Goal: Task Accomplishment & Management: Use online tool/utility

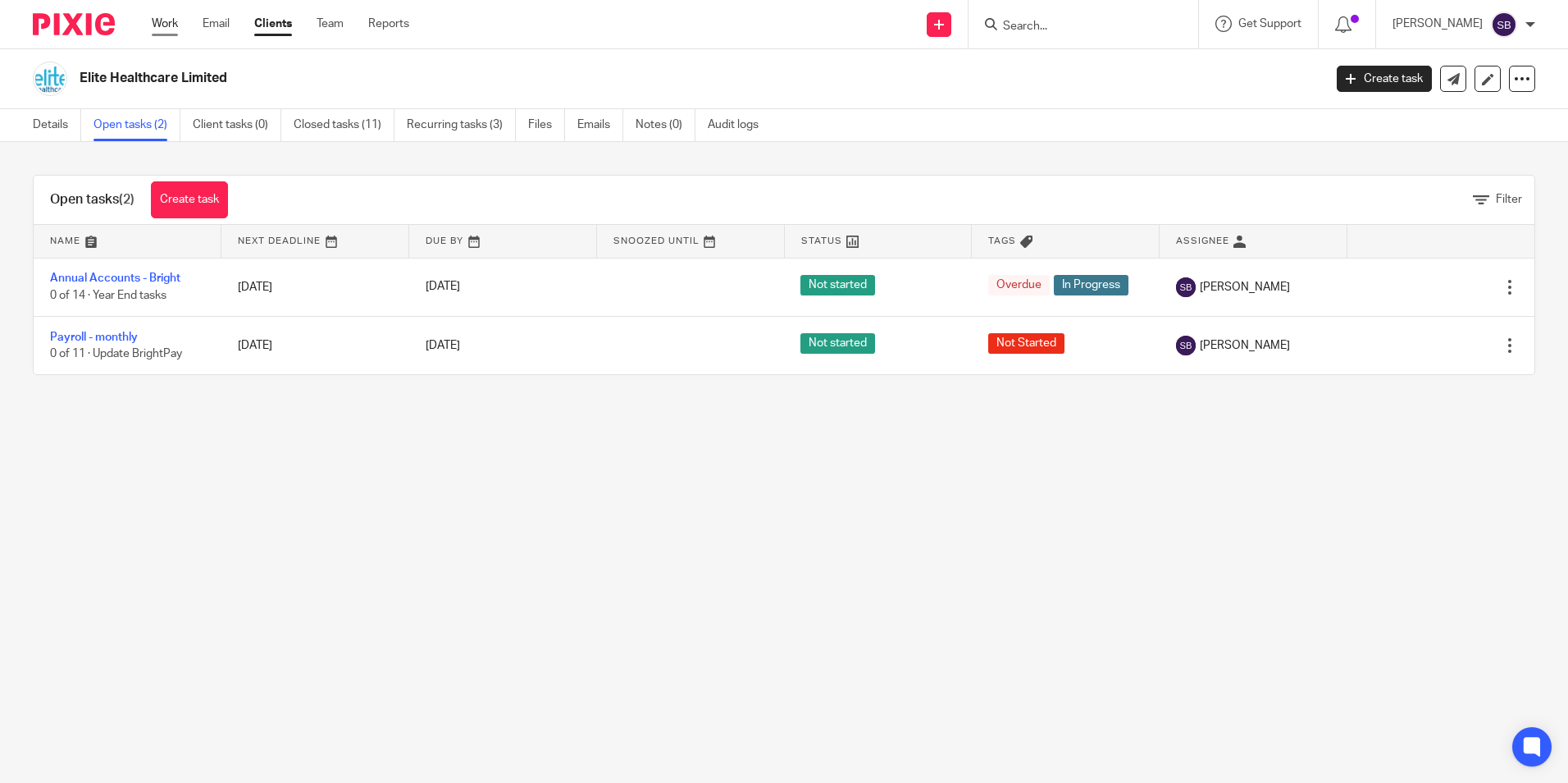
click at [162, 20] on link "Work" at bounding box center [165, 23] width 27 height 16
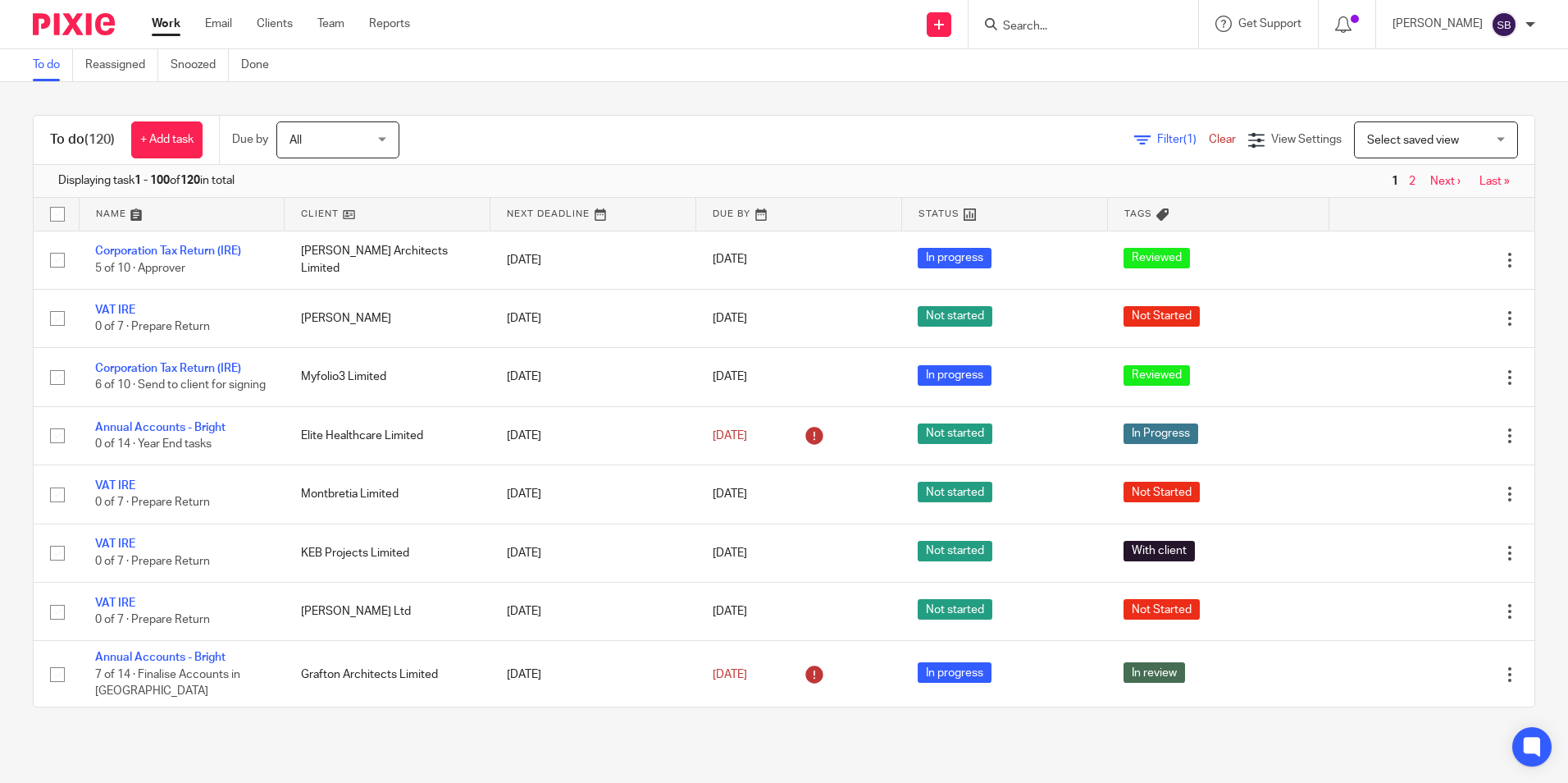
click at [1038, 24] on input "Search" at bounding box center [1075, 27] width 148 height 14
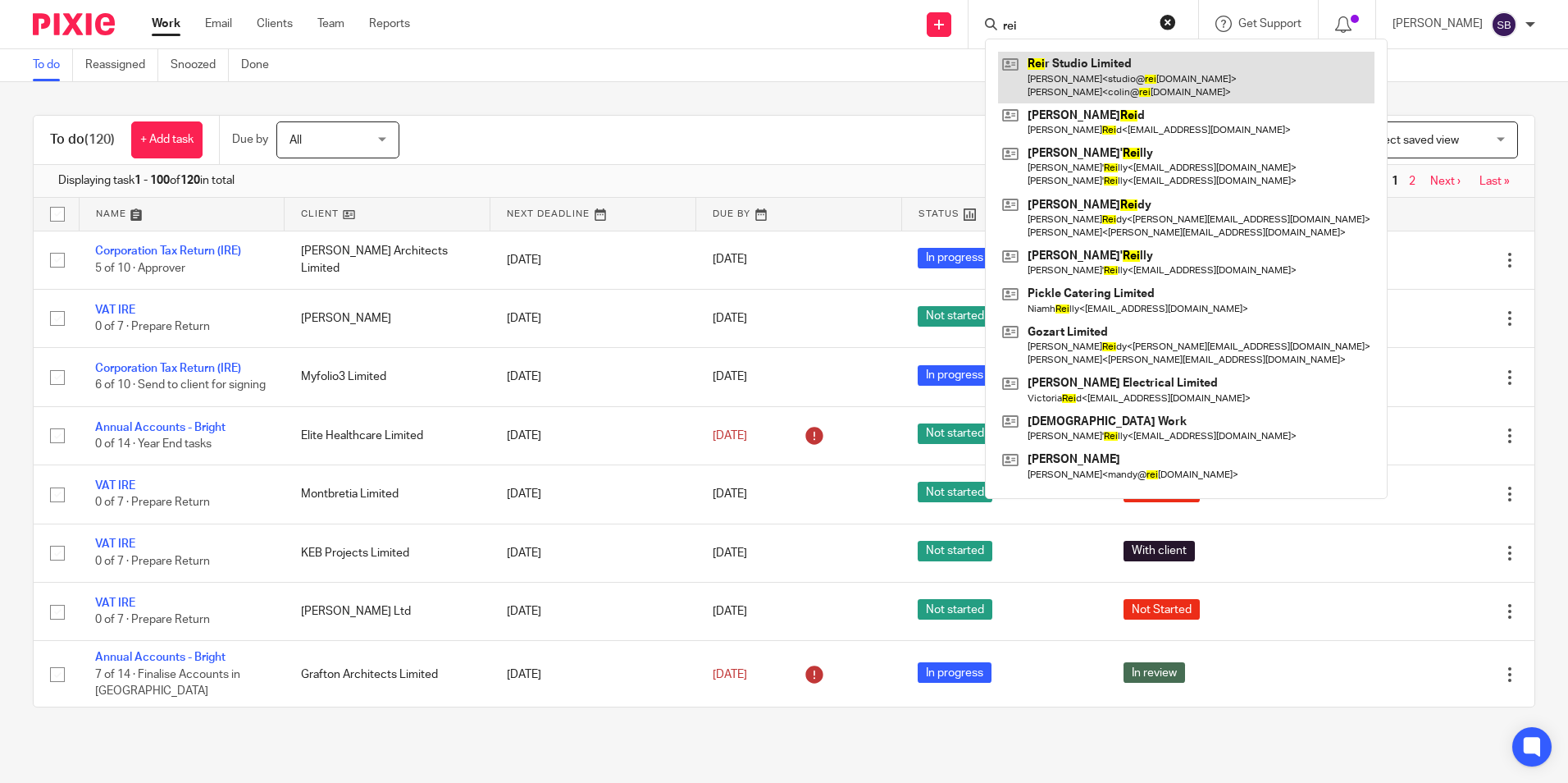
type input "rei"
click at [1099, 68] on link at bounding box center [1186, 76] width 376 height 51
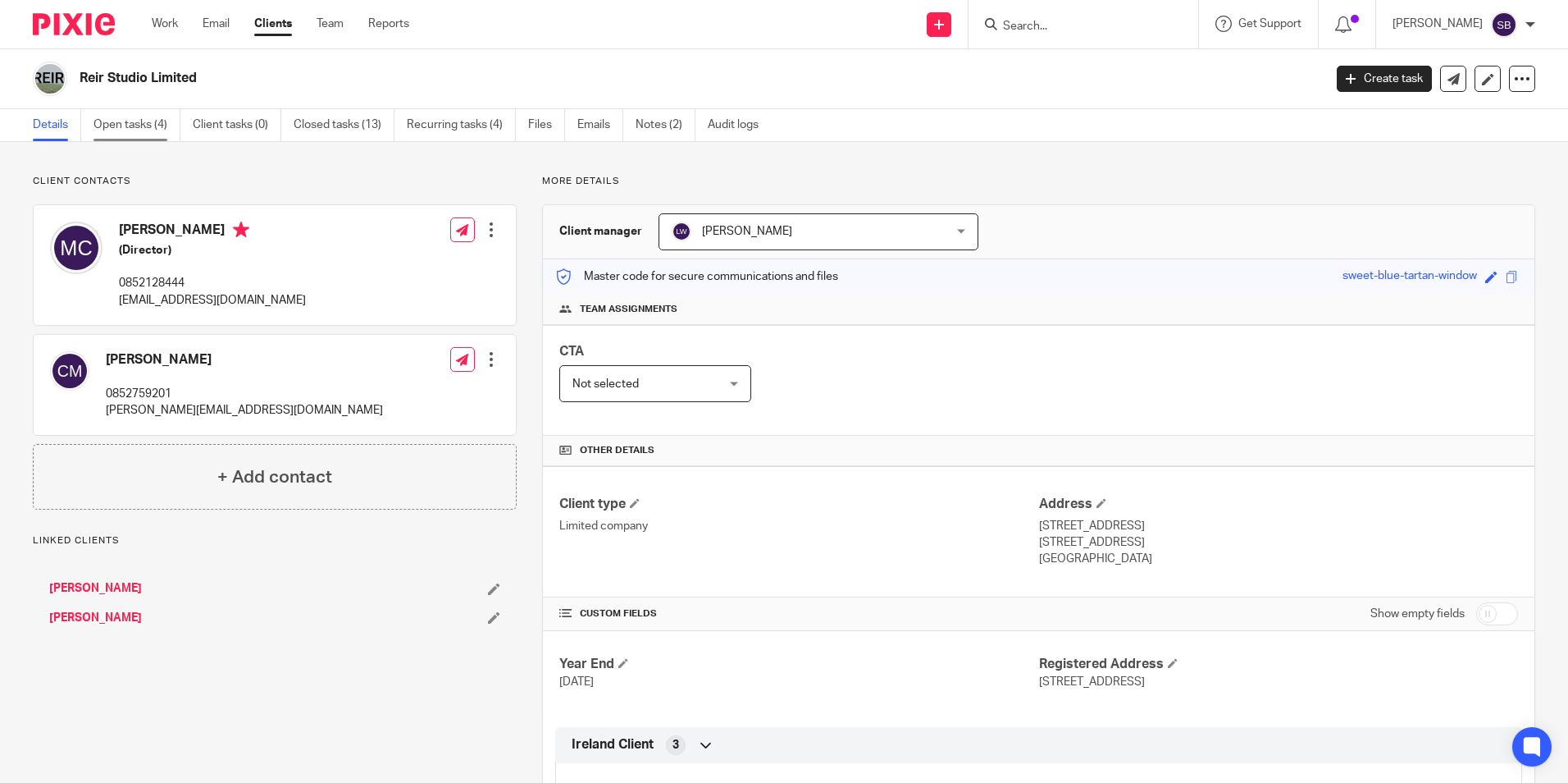
click at [118, 126] on link "Open tasks (4)" at bounding box center [136, 125] width 87 height 32
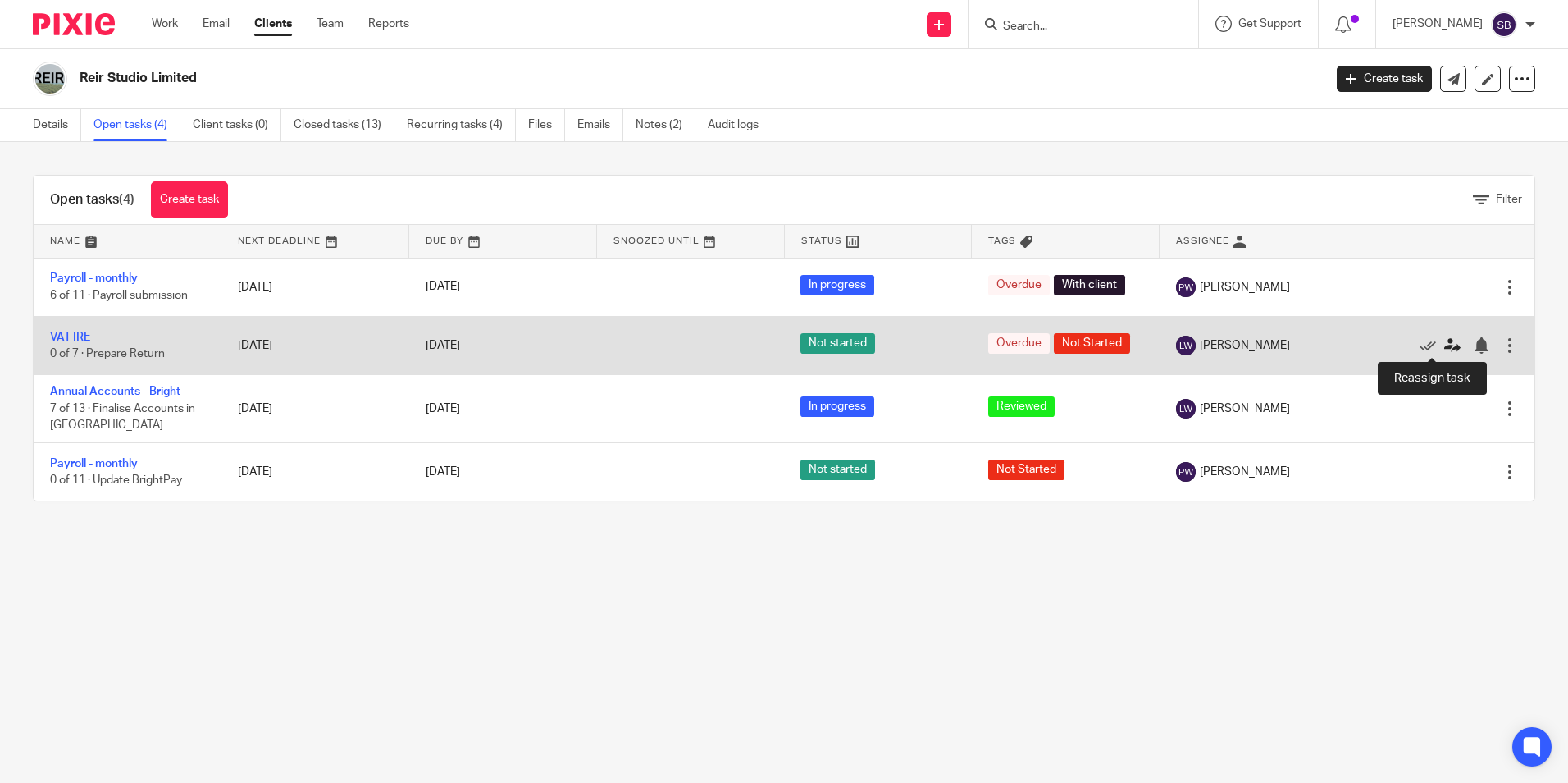
click at [1444, 338] on icon at bounding box center [1452, 345] width 16 height 16
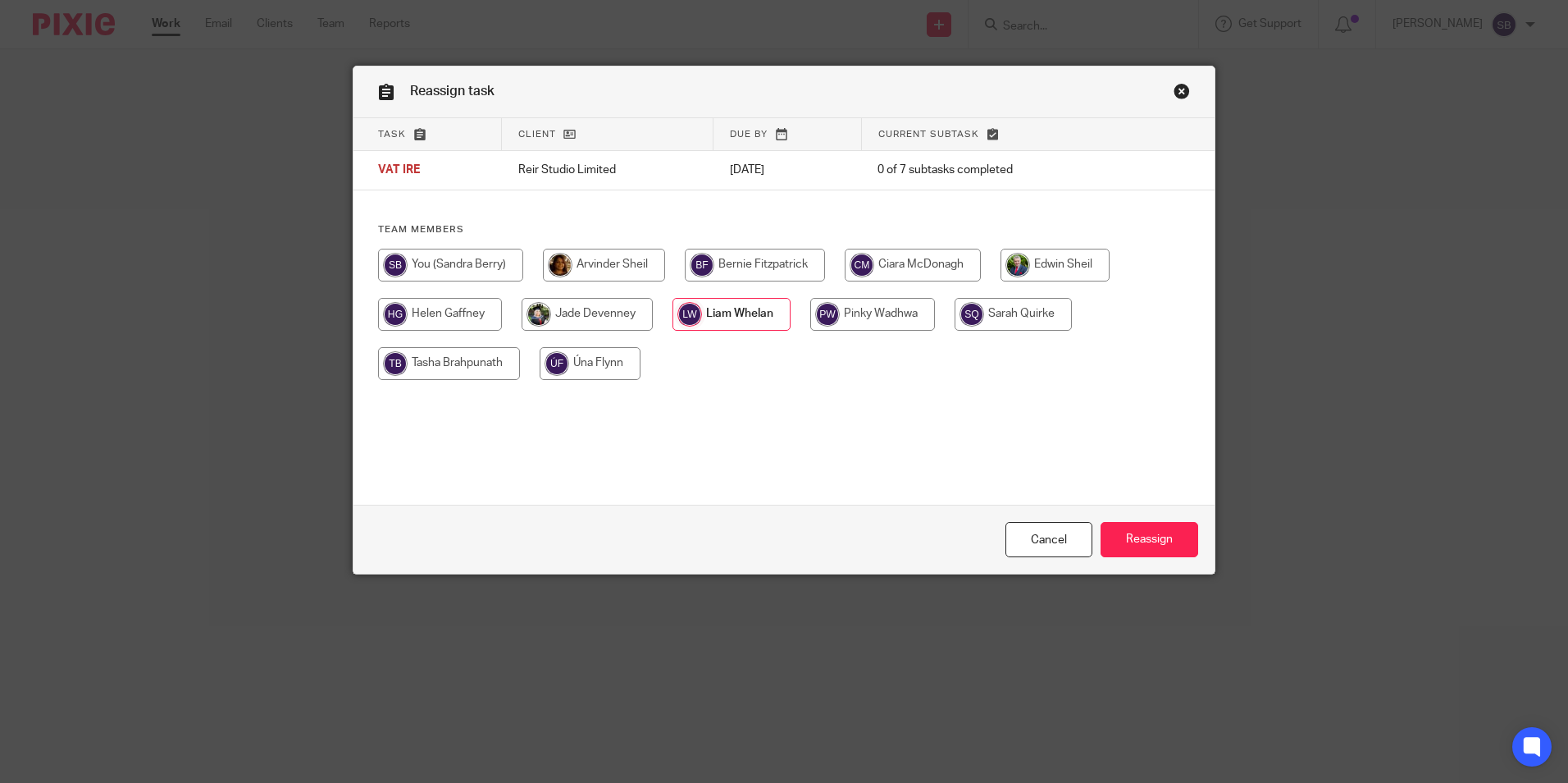
click at [448, 264] on input "radio" at bounding box center [450, 265] width 145 height 32
radio input "true"
click at [1144, 545] on input "Reassign" at bounding box center [1149, 540] width 97 height 35
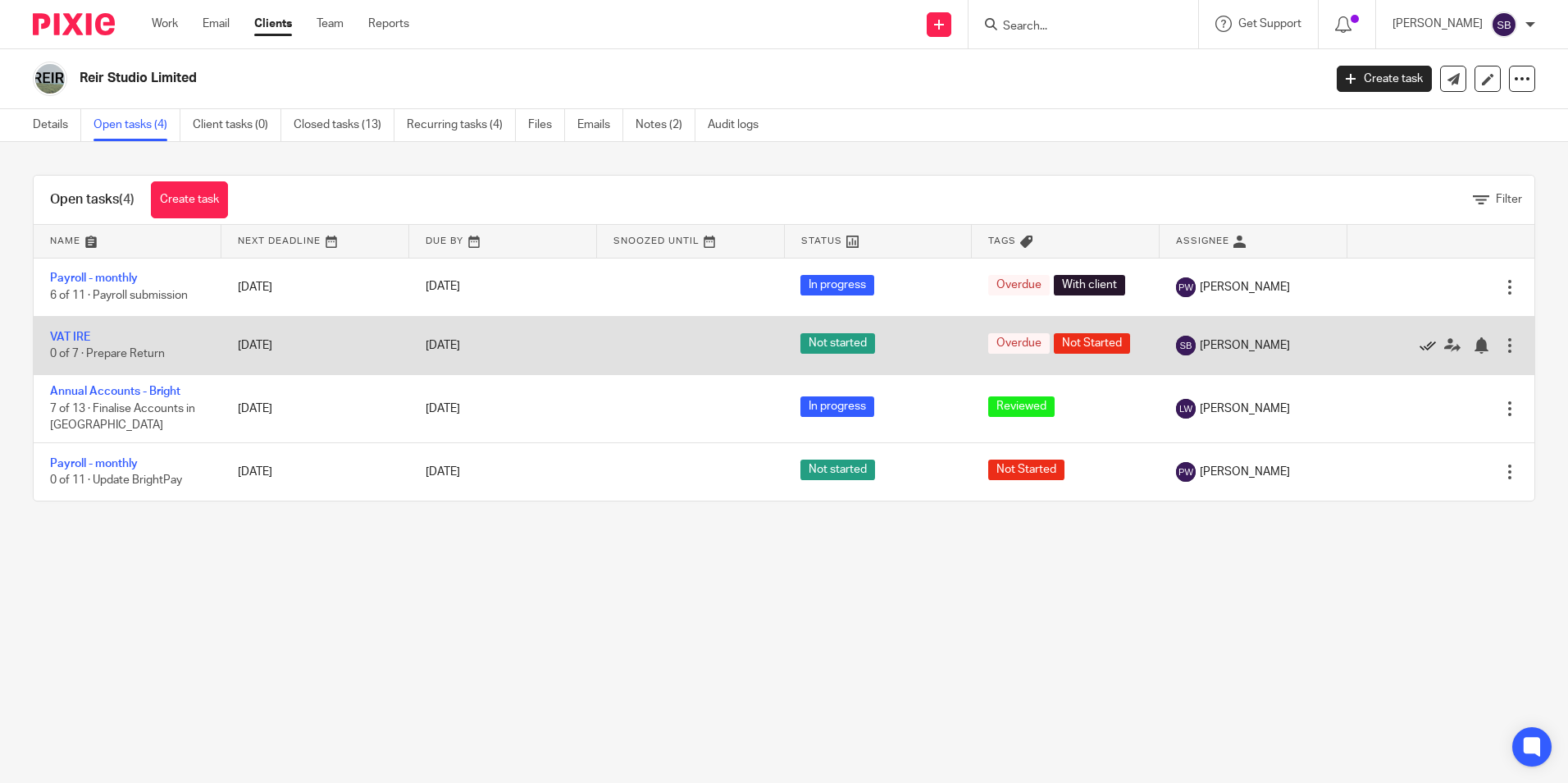
click at [1420, 343] on icon at bounding box center [1428, 345] width 16 height 16
